Goal: Task Accomplishment & Management: Manage account settings

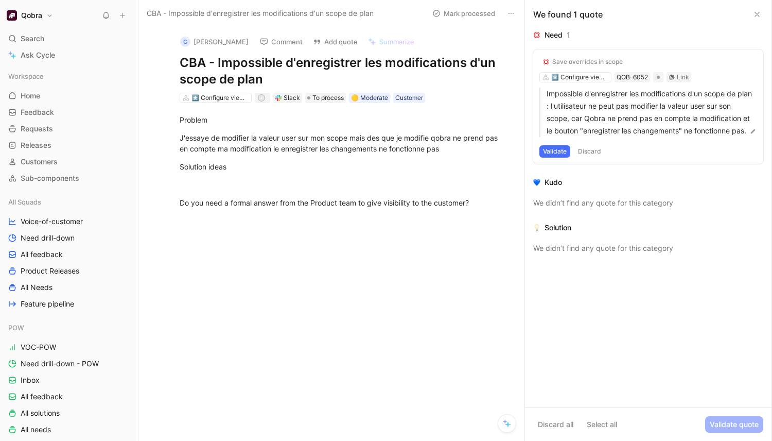
click at [511, 14] on icon at bounding box center [511, 13] width 8 height 8
click at [531, 53] on div "Delete" at bounding box center [553, 50] width 60 height 12
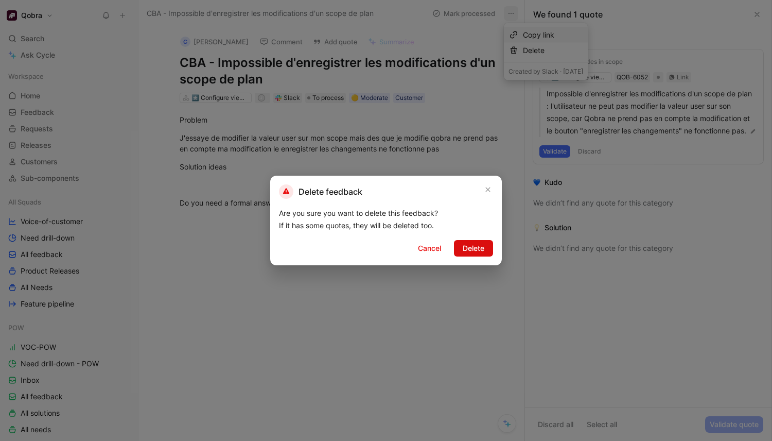
click at [478, 248] on span "Delete" at bounding box center [474, 248] width 22 height 12
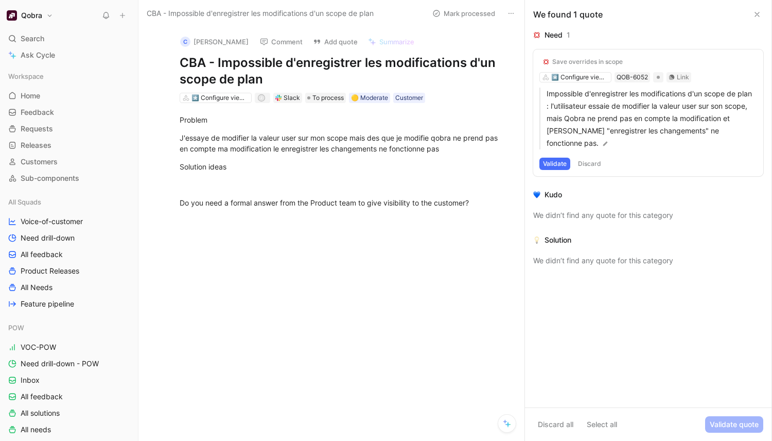
click at [508, 15] on icon at bounding box center [511, 13] width 8 height 8
click at [524, 48] on div "Delete" at bounding box center [553, 50] width 60 height 12
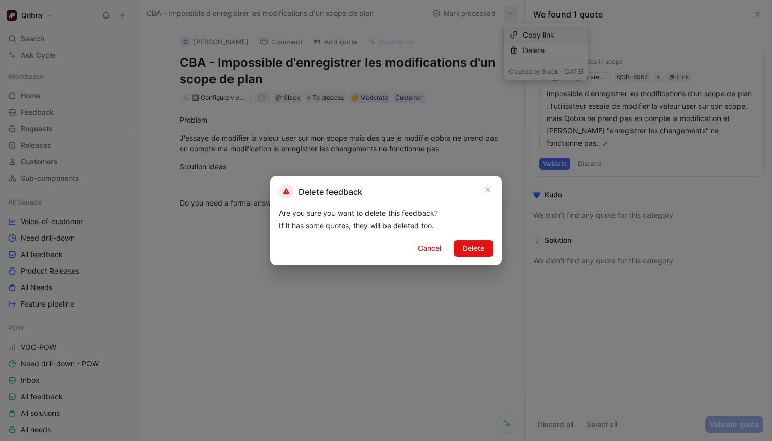
click at [460, 238] on div "Delete feedback Are you sure you want to delete this feedback? If it has some q…" at bounding box center [386, 221] width 232 height 90
click at [460, 243] on button "Delete" at bounding box center [473, 248] width 39 height 16
